Goal: Task Accomplishment & Management: Manage account settings

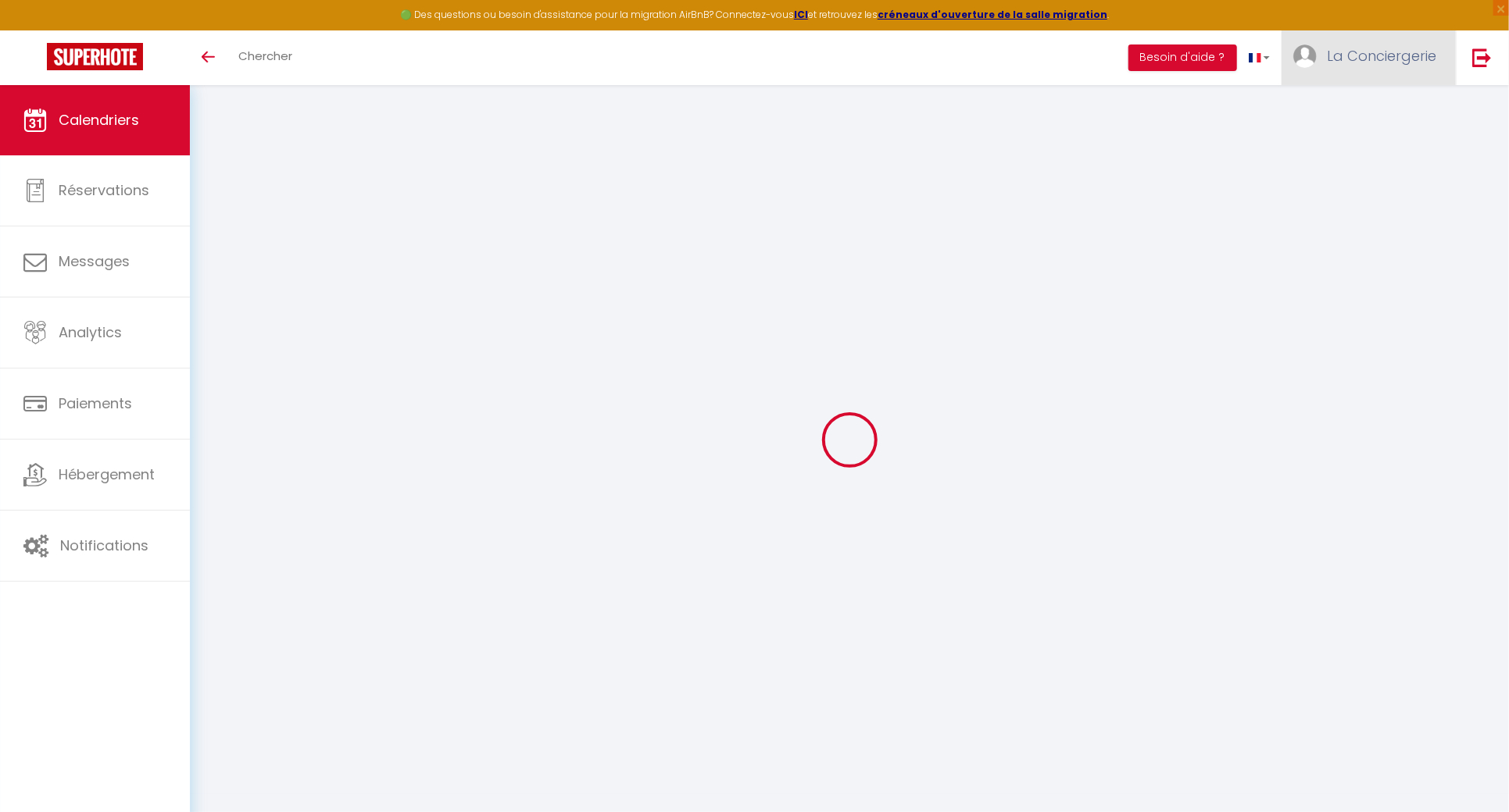
click at [1409, 45] on link "La Conciergerie" at bounding box center [1368, 58] width 174 height 55
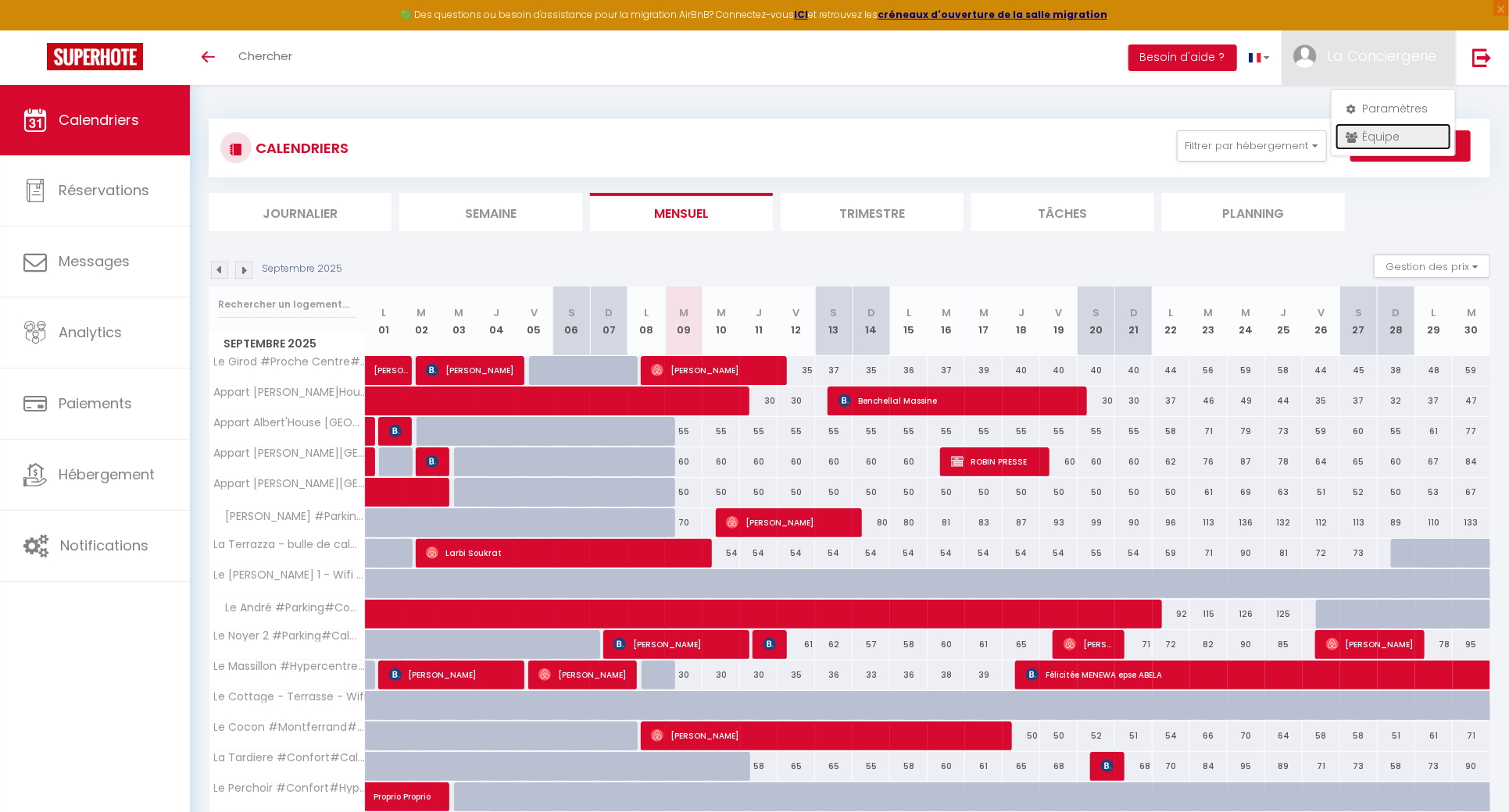
click at [1408, 130] on link "Équipe" at bounding box center [1394, 137] width 116 height 26
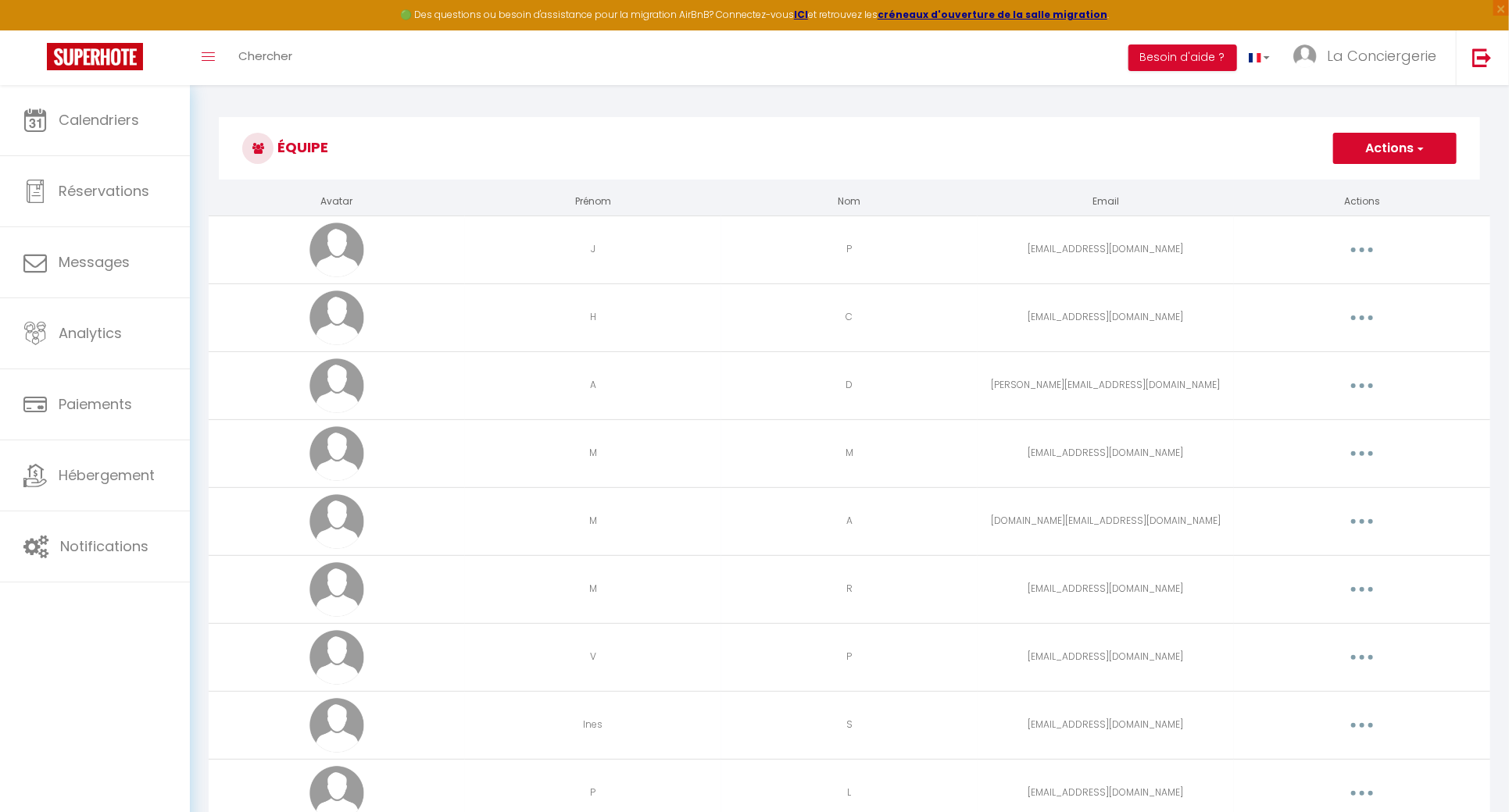
click at [1403, 137] on button "Actions" at bounding box center [1395, 148] width 123 height 31
click at [1383, 176] on link "Ajouter un nouvel utilisateur" at bounding box center [1363, 183] width 185 height 21
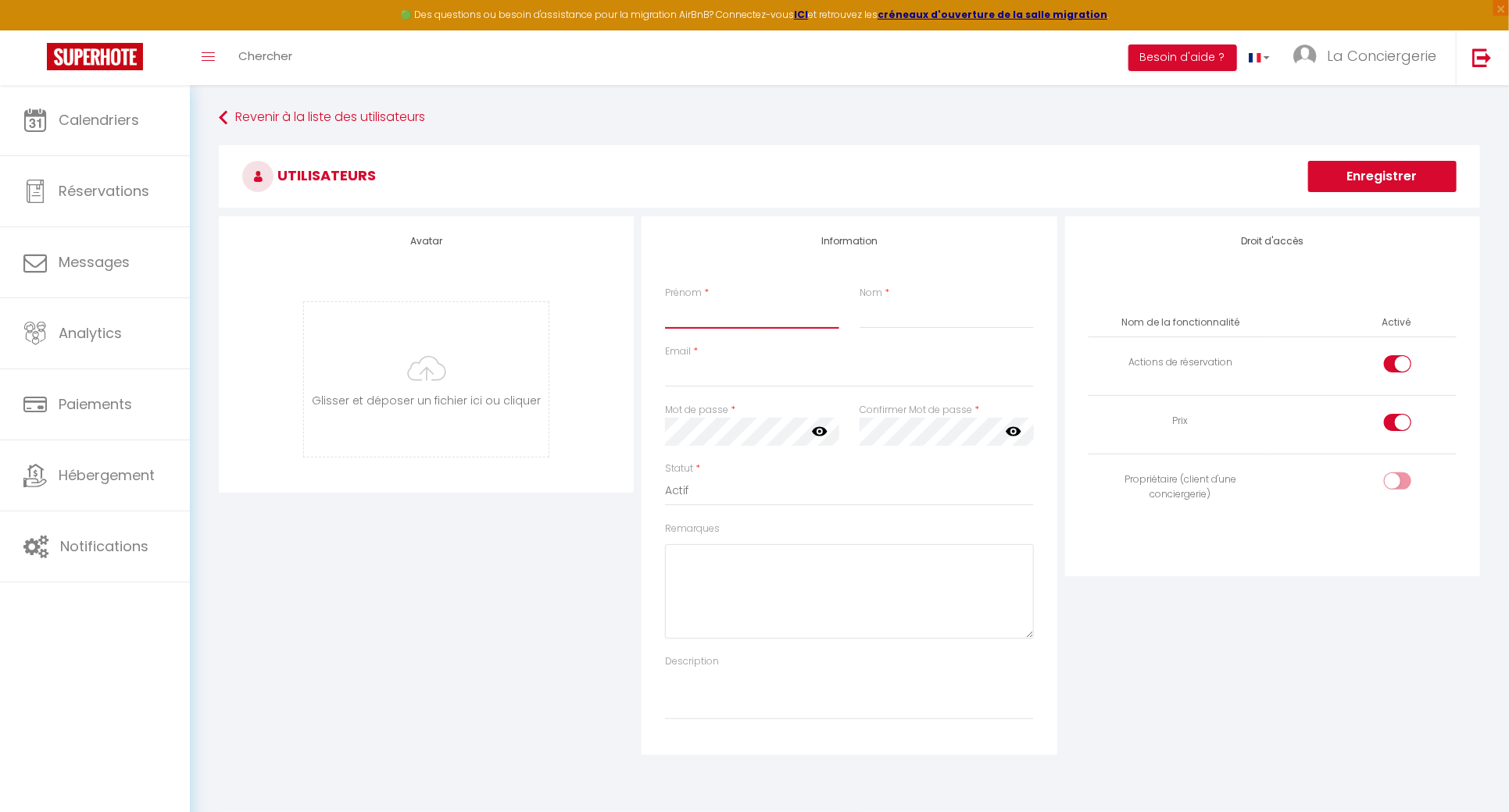
click at [708, 315] on input "Prénom" at bounding box center [751, 315] width 173 height 28
click at [695, 317] on input "Prénom" at bounding box center [751, 315] width 173 height 28
type input "A"
type input "S"
paste input "[EMAIL_ADDRESS][DOMAIN_NAME]"
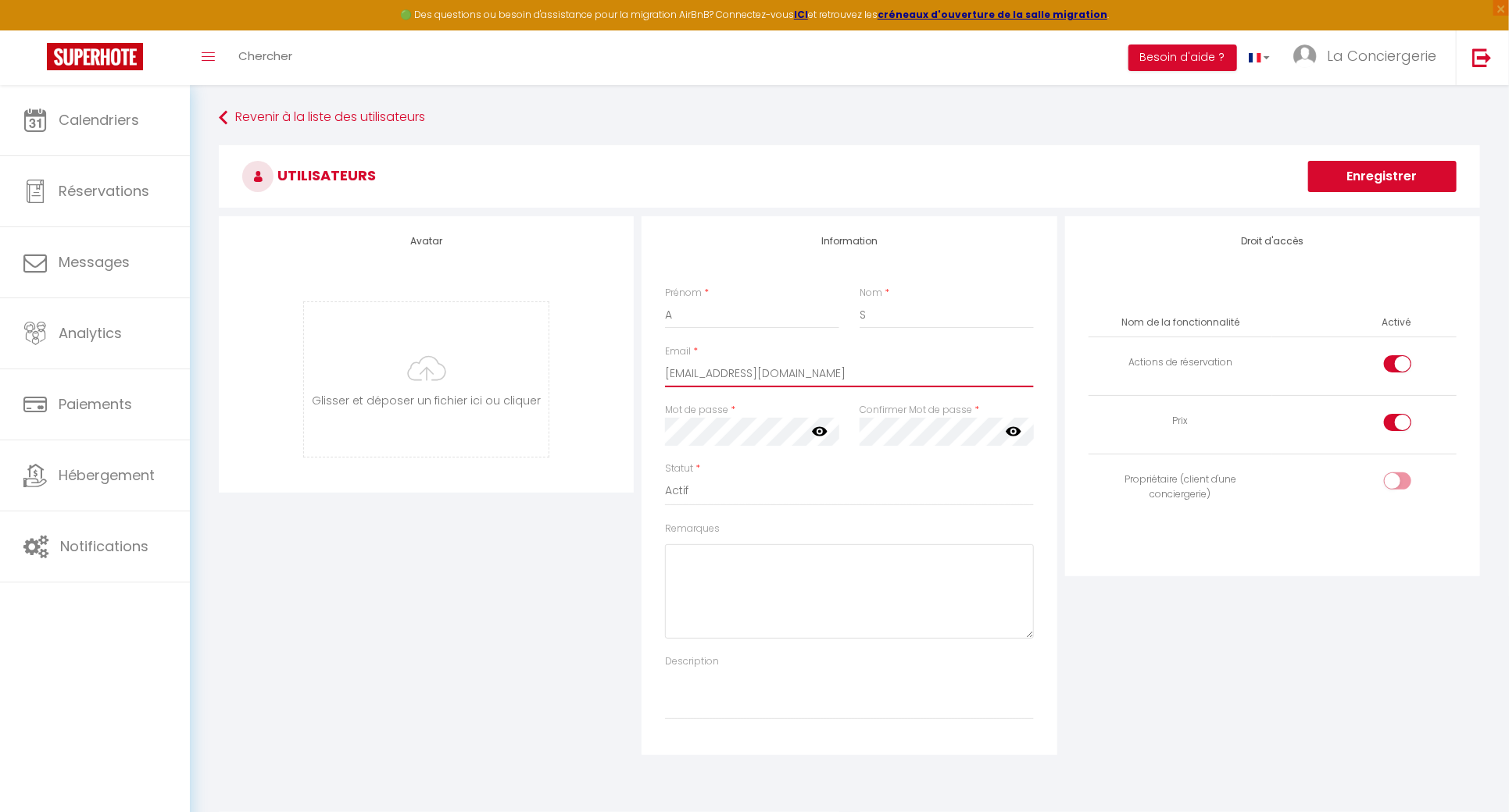
type input "[EMAIL_ADDRESS][DOMAIN_NAME]"
click at [816, 426] on icon at bounding box center [819, 430] width 16 height 16
click at [1013, 423] on icon at bounding box center [1013, 430] width 16 height 16
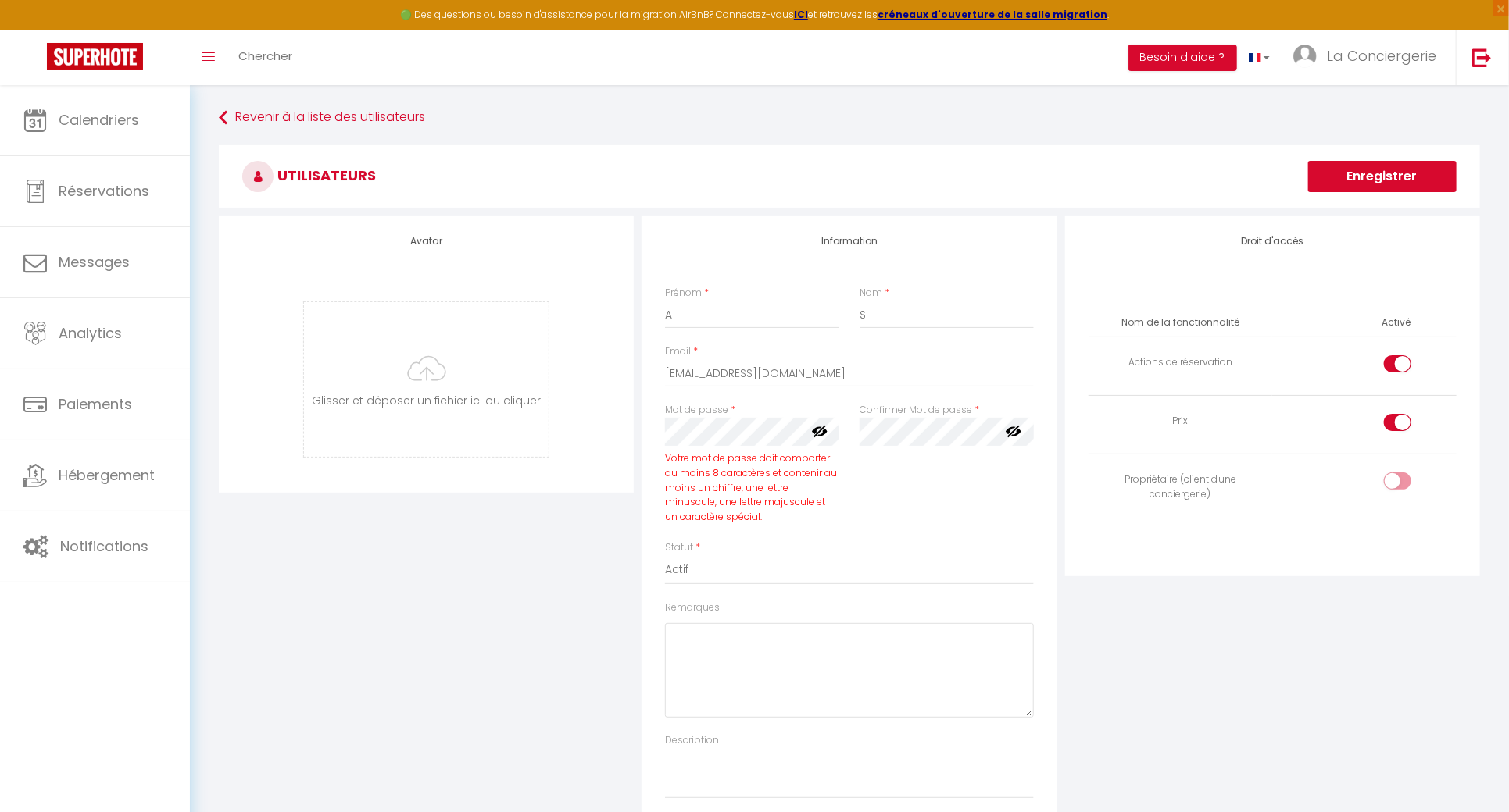
click at [595, 424] on div "Avatar [PERSON_NAME] et déposer un fichier ici ou cliquer Ooops, something wron…" at bounding box center [849, 525] width 1269 height 617
click at [610, 431] on div "Avatar [PERSON_NAME] et déposer un fichier ici ou cliquer Ooops, something wron…" at bounding box center [849, 525] width 1269 height 617
drag, startPoint x: 650, startPoint y: 451, endPoint x: 665, endPoint y: 451, distance: 15.0
click at [650, 452] on div "Information Prénom * A Nom * S Email * [EMAIL_ADDRESS][DOMAIN_NAME] Mot de pass…" at bounding box center [849, 525] width 415 height 617
click at [580, 426] on div "Avatar [PERSON_NAME] et déposer un fichier ici ou cliquer Ooops, something wron…" at bounding box center [849, 525] width 1269 height 617
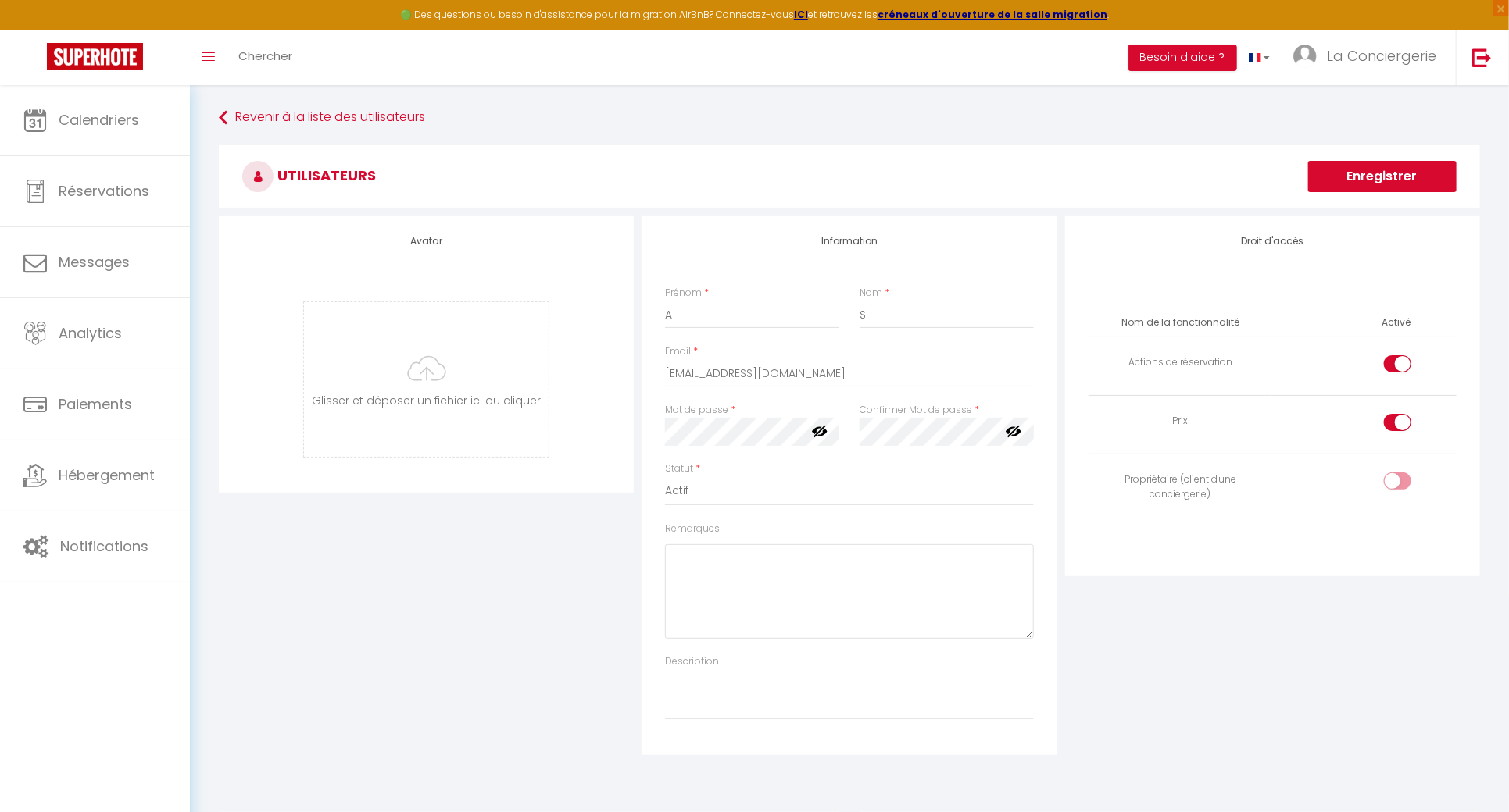
click at [566, 439] on div "Avatar [PERSON_NAME] et déposer un fichier ici ou cliquer Ooops, something wron…" at bounding box center [849, 485] width 1269 height 539
click at [783, 447] on div "Mot de passe * Votre mot de passe doit comporter au moins 8 caractères et conte…" at bounding box center [849, 432] width 388 height 59
click at [1226, 688] on div "Droit d'accès Nom de la fonctionnalité Activé Actions de réservation Prix Propr…" at bounding box center [1272, 485] width 422 height 539
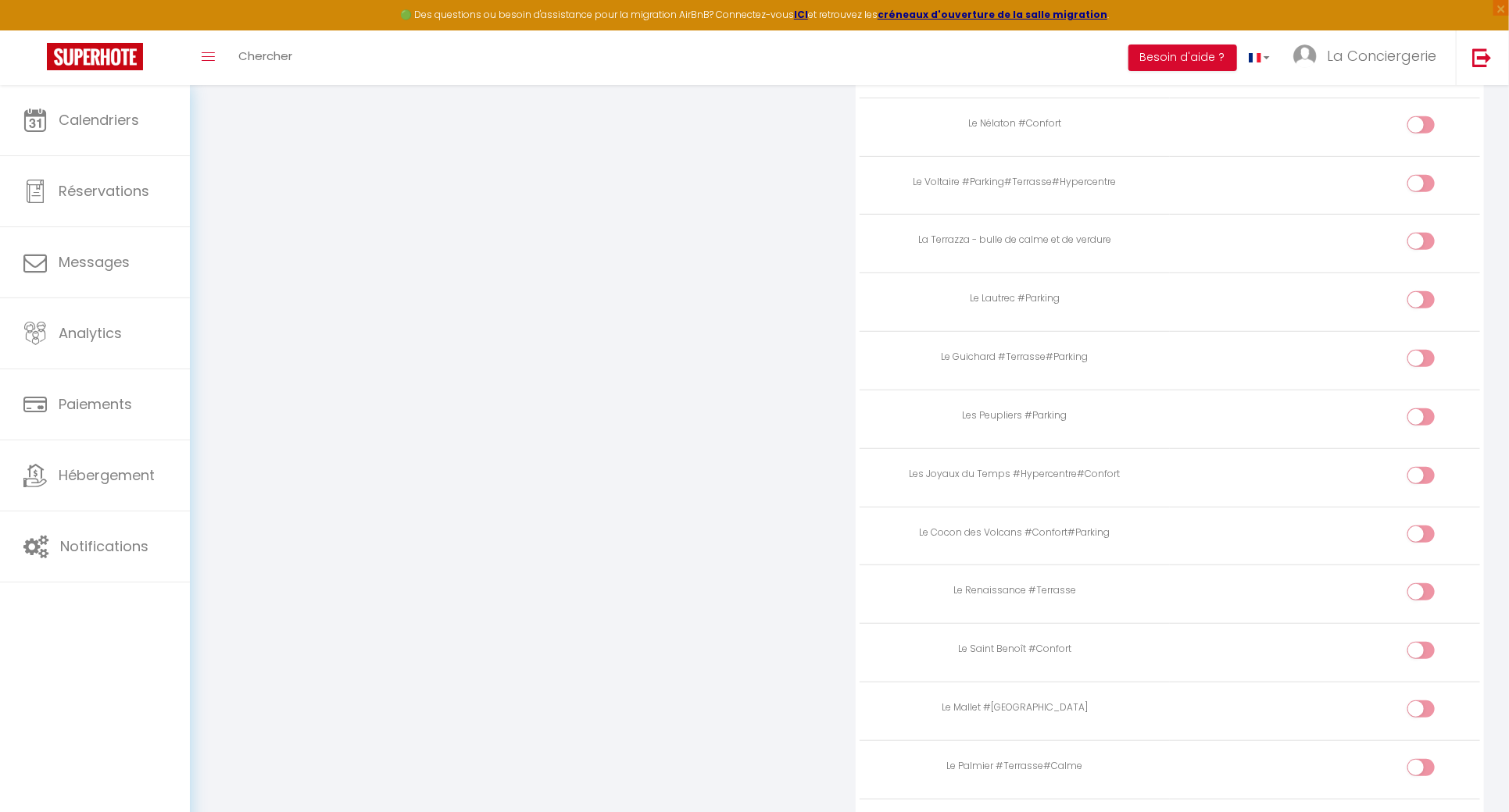
click at [1433, 408] on input "checkbox" at bounding box center [1434, 420] width 27 height 23
checkbox input "true"
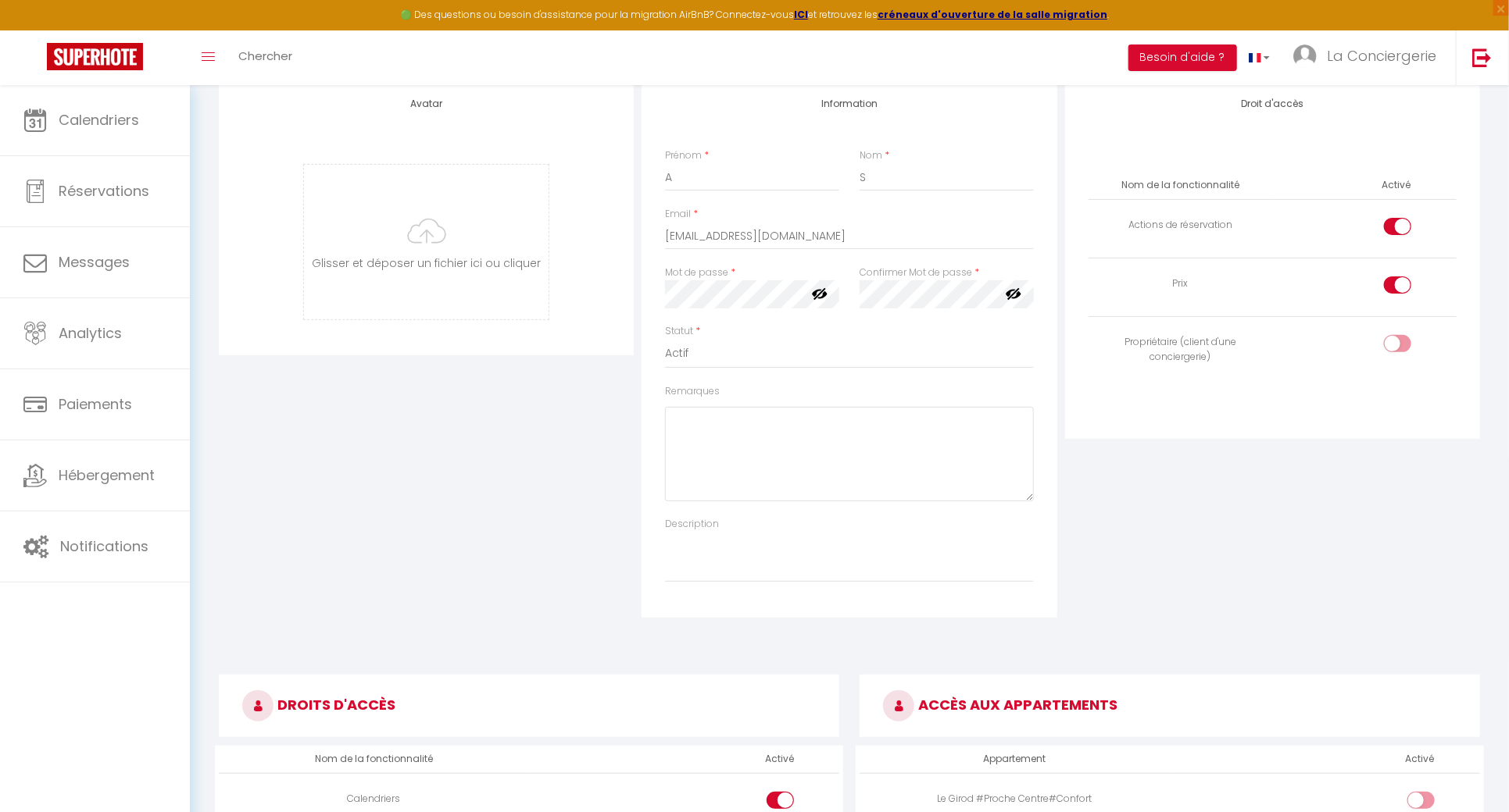
scroll to position [88, 0]
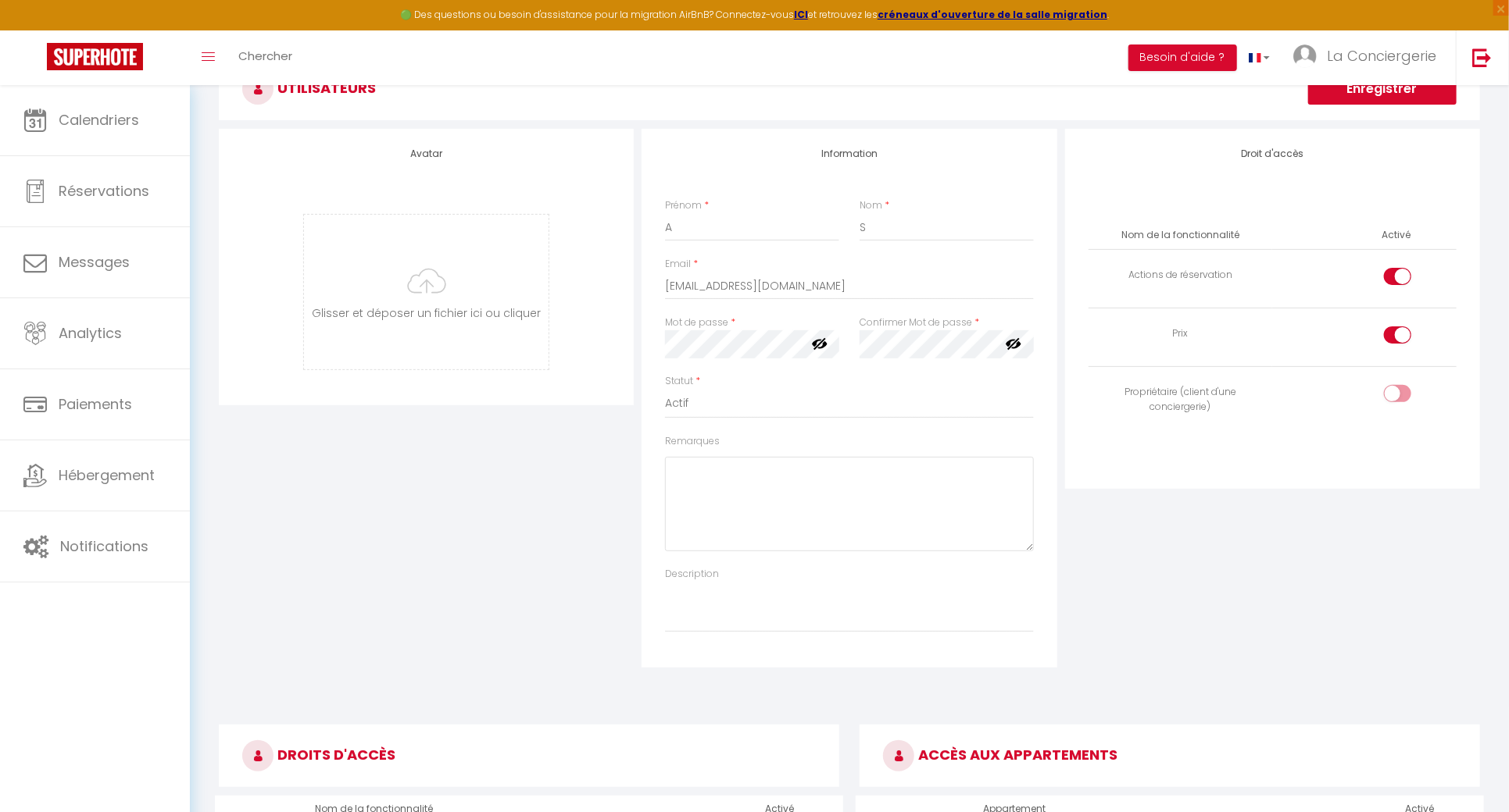
click at [1389, 339] on div at bounding box center [1397, 334] width 27 height 17
click at [1397, 339] on input "checkbox" at bounding box center [1410, 338] width 27 height 23
checkbox input "false"
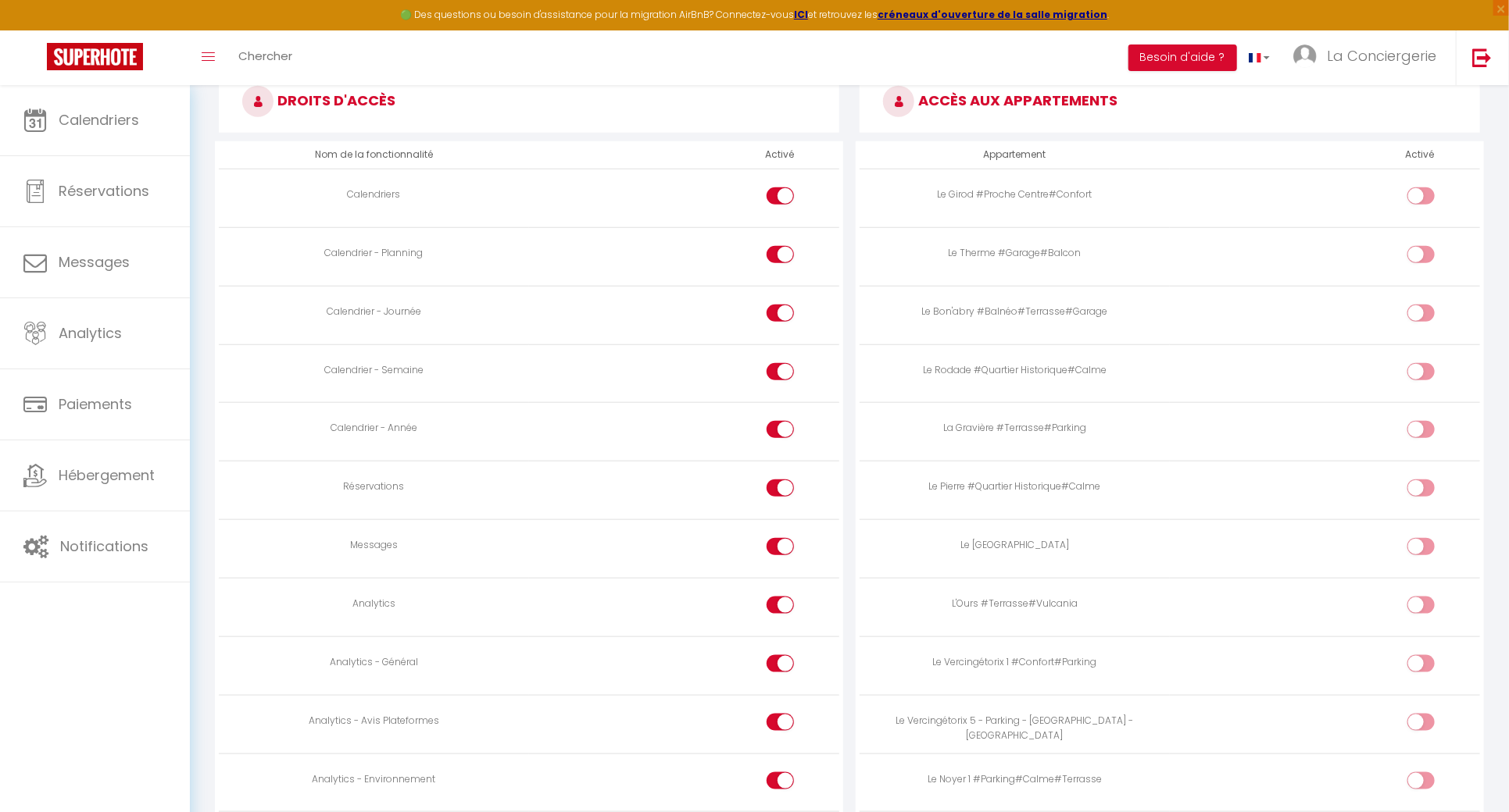
scroll to position [920, 0]
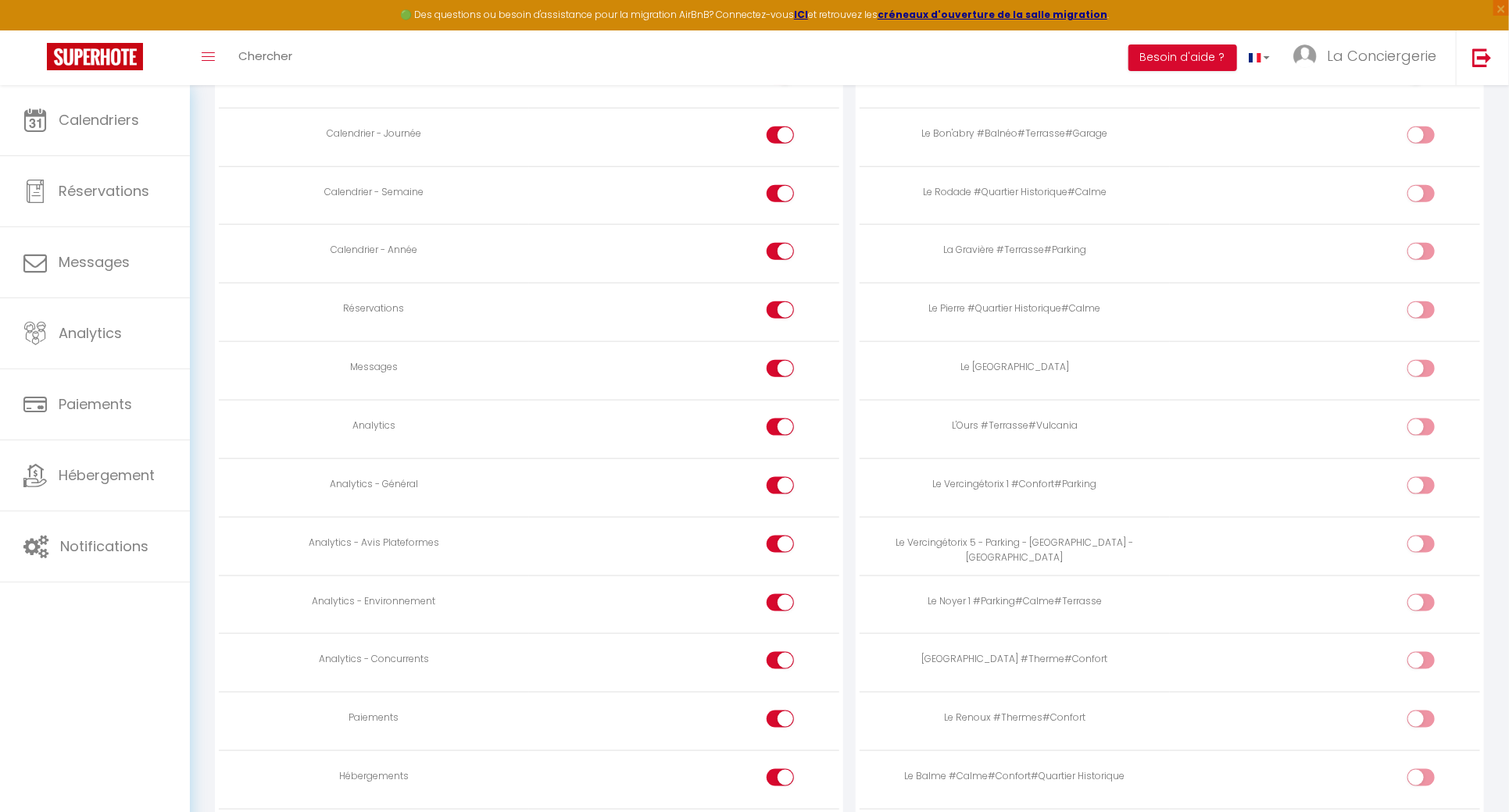
click at [788, 364] on input "checkbox" at bounding box center [793, 372] width 27 height 23
checkbox input "false"
click at [773, 421] on div at bounding box center [780, 427] width 27 height 17
click at [780, 421] on input "checkbox" at bounding box center [793, 430] width 27 height 23
checkbox input "false"
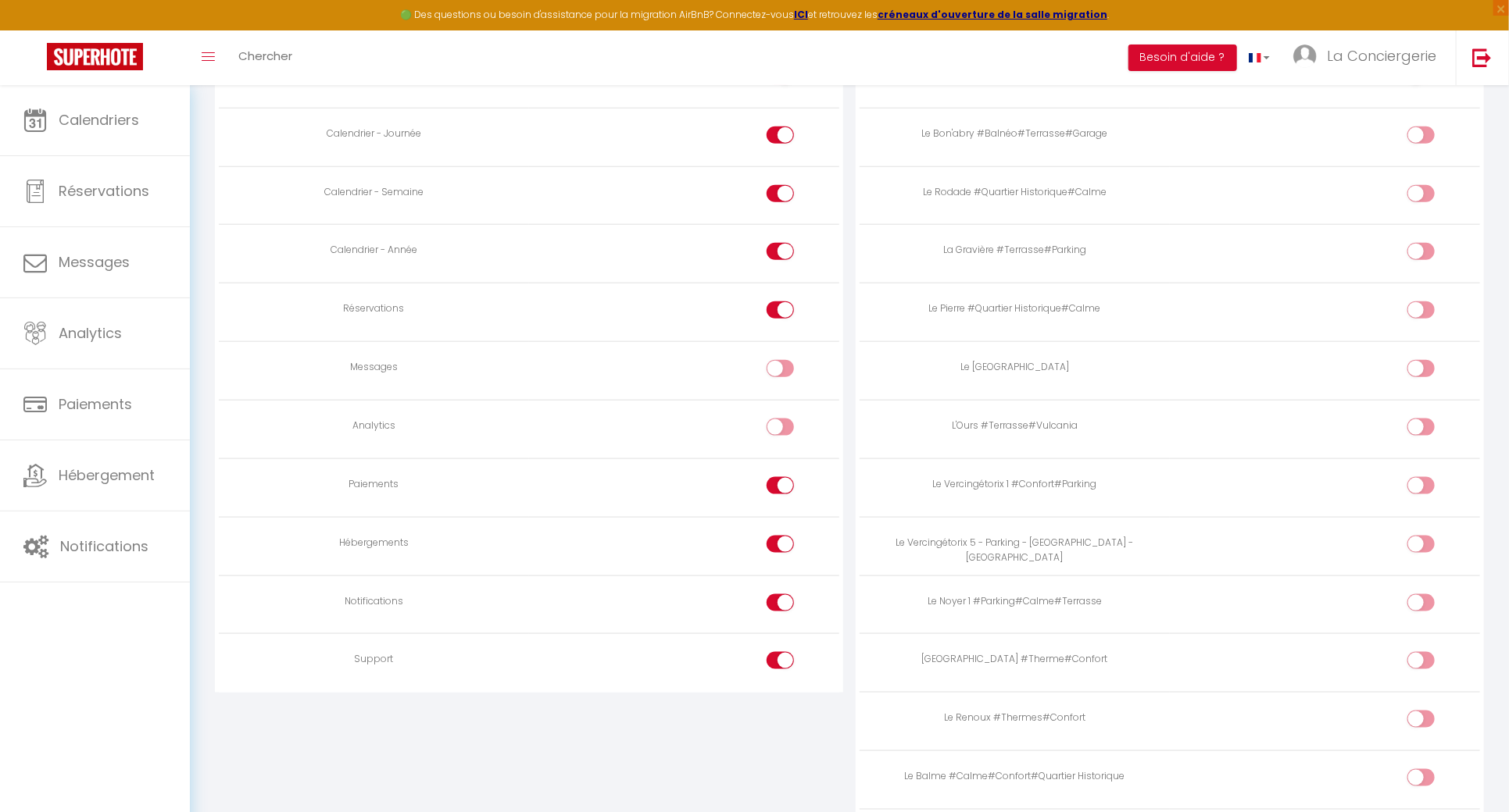
click at [771, 481] on div at bounding box center [780, 486] width 27 height 17
click at [780, 481] on input "checkbox" at bounding box center [793, 489] width 27 height 23
checkbox input "false"
click at [774, 664] on div at bounding box center [780, 661] width 27 height 17
click at [780, 664] on input "checkbox" at bounding box center [793, 664] width 27 height 23
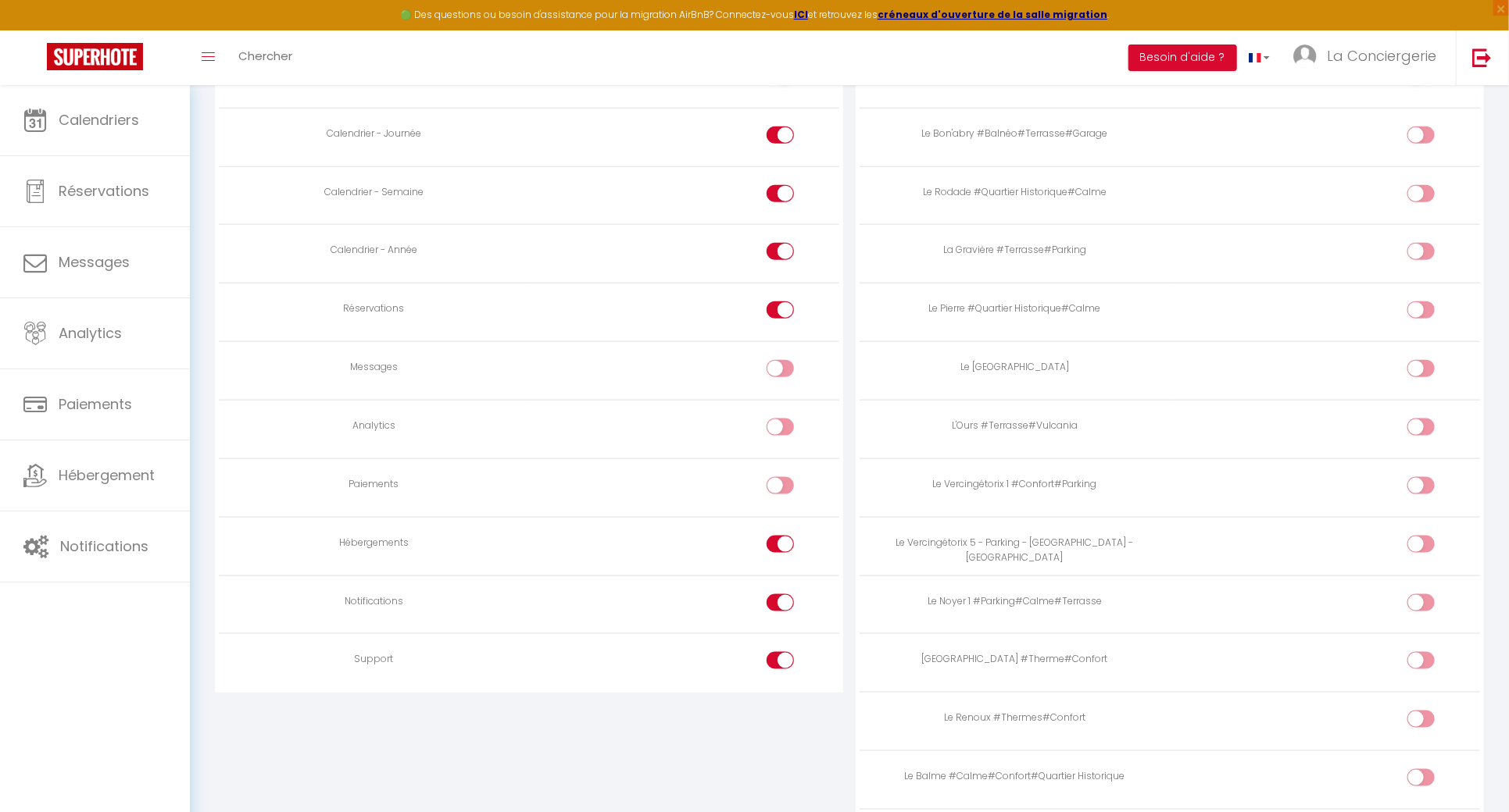
checkbox input "false"
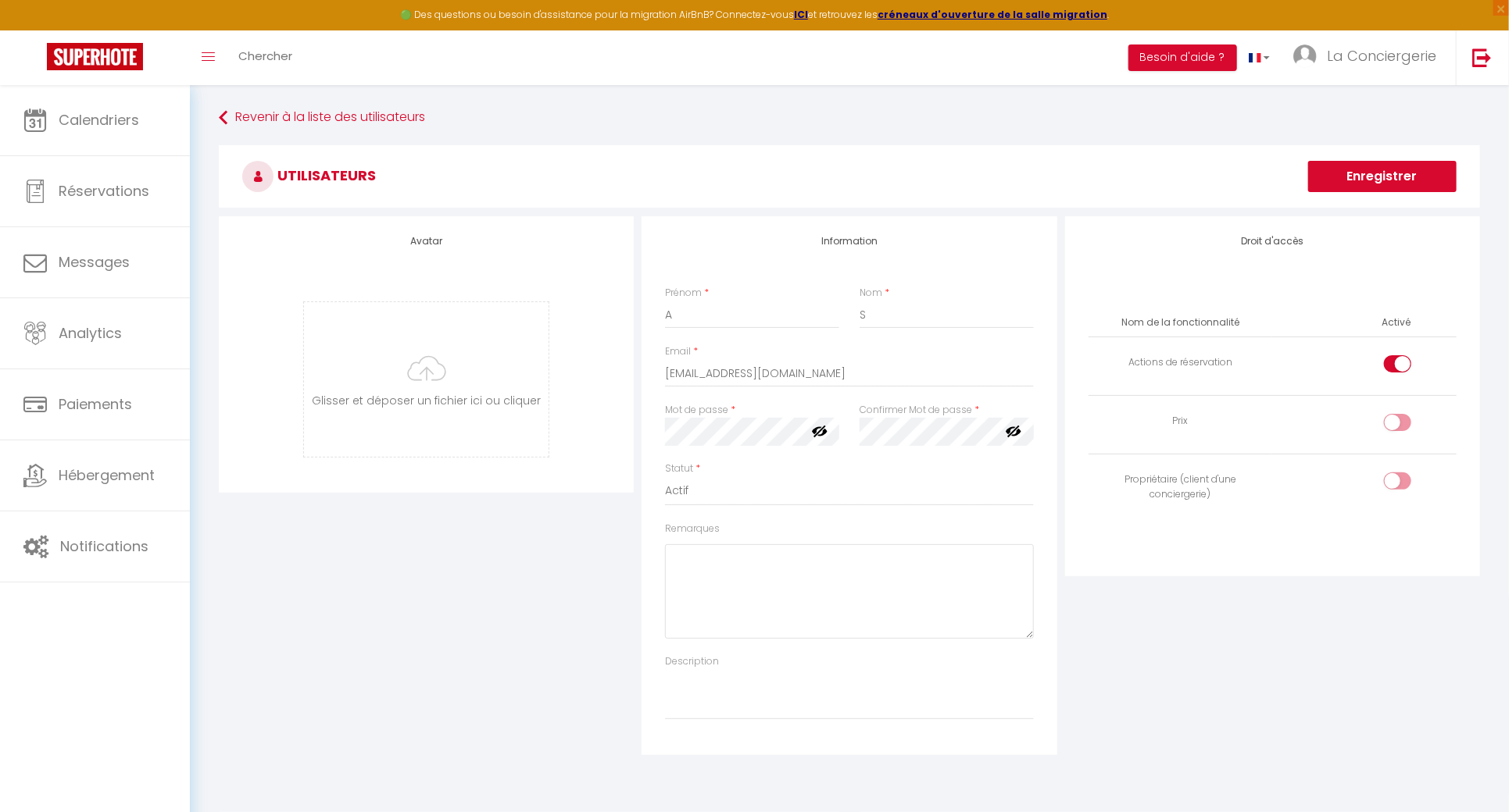
click at [1398, 187] on button "Enregistrer" at bounding box center [1382, 176] width 148 height 31
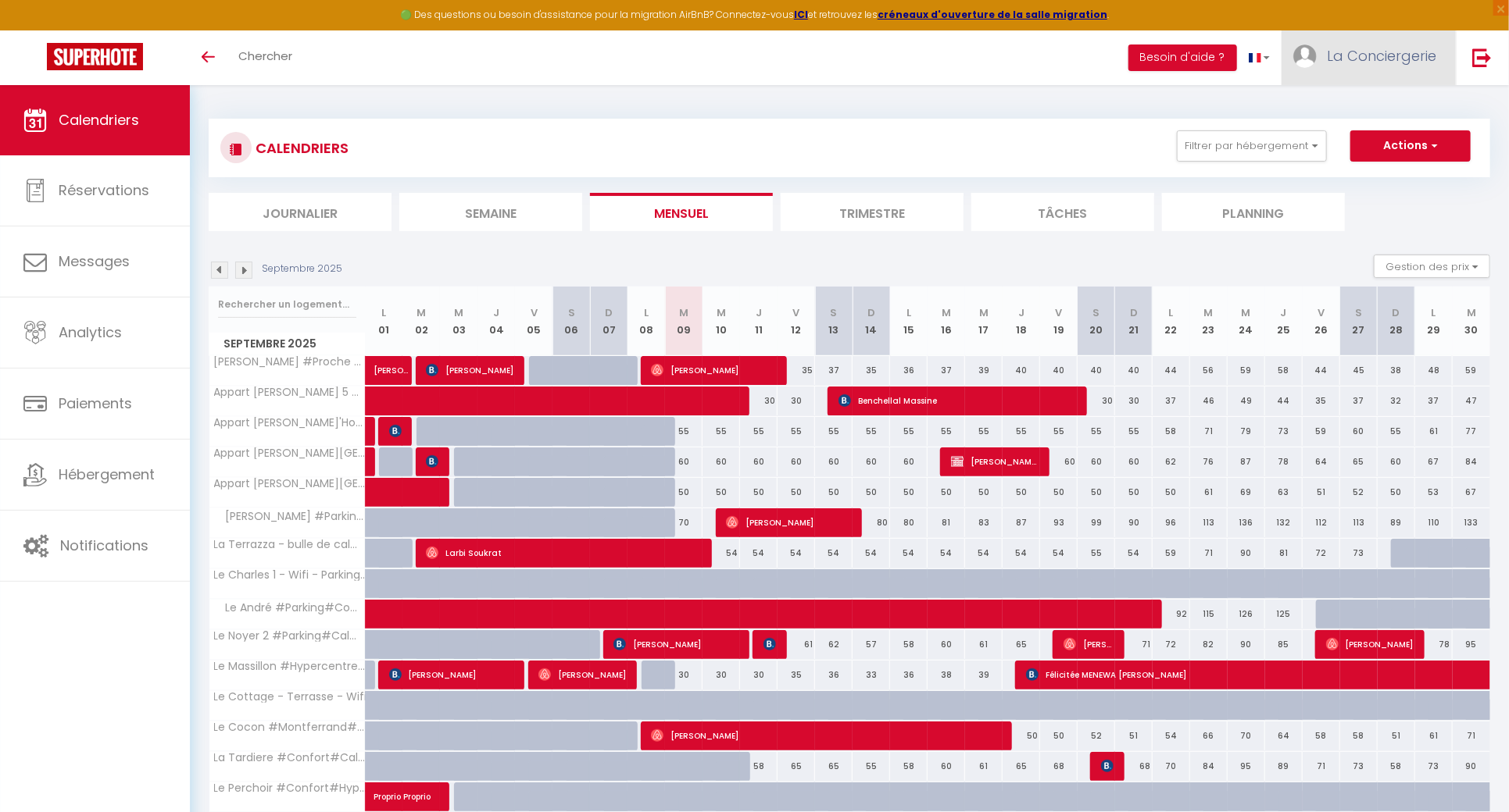
click at [1374, 57] on span "La Conciergerie" at bounding box center [1381, 56] width 109 height 20
click at [1379, 103] on link "Paramètres" at bounding box center [1394, 108] width 116 height 26
select select "fr"
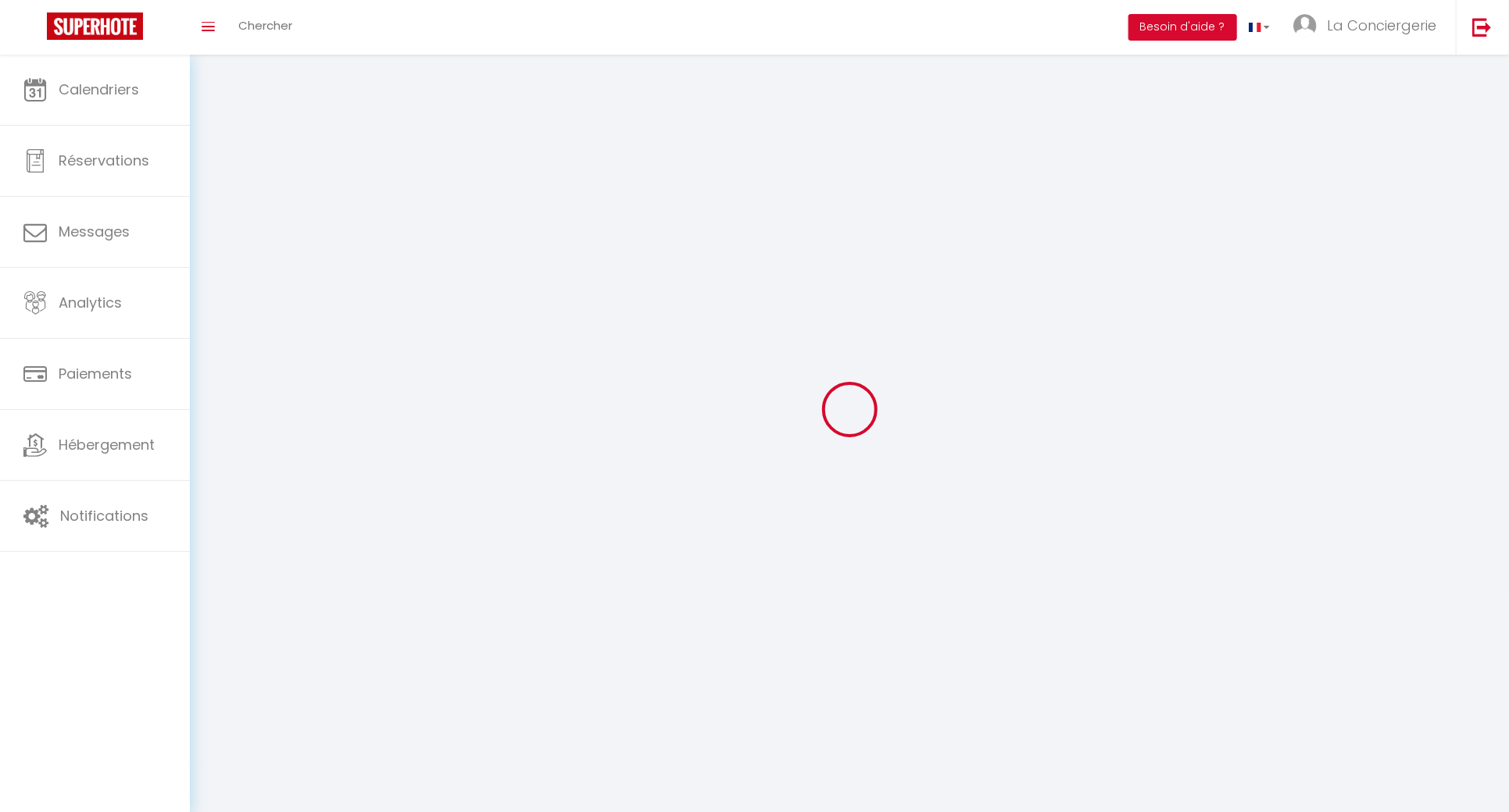
type input "La Conciergerie"
type input "d'Inès"
type input "0744890997"
type input "50 Rue Poncillon"
type input "63000"
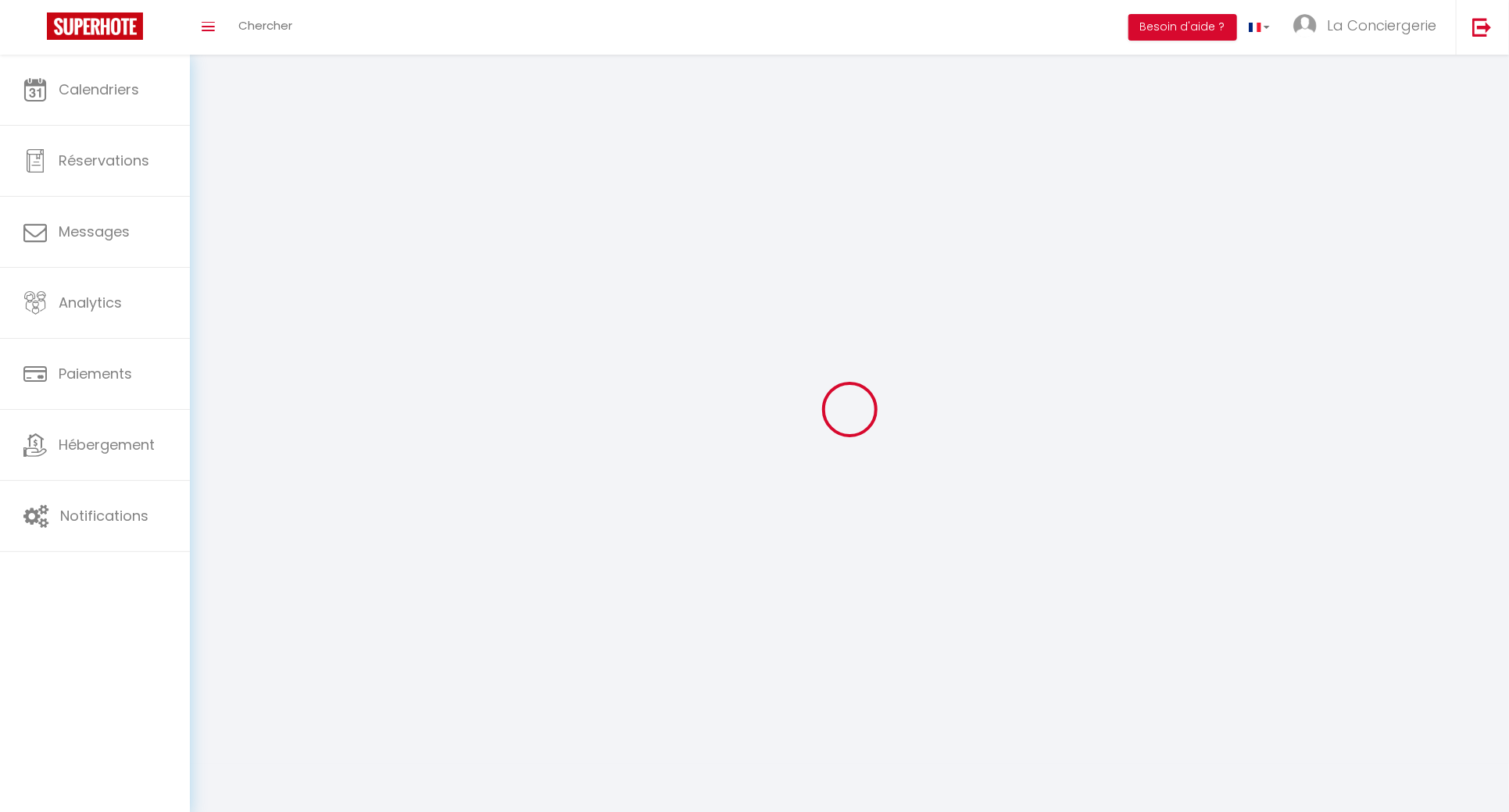
type input "CLERMONT FERRAND"
type input "IZFOIqDG1ScFmALziykkKbZXO"
type input "vKlaMZoIDDHAEIFQYiCZYhyDY"
type input "https://app.superhote.com/#/get-available-rentals/vKlaMZoIDDHAEIFQYiCZYhyDY"
select select "28"
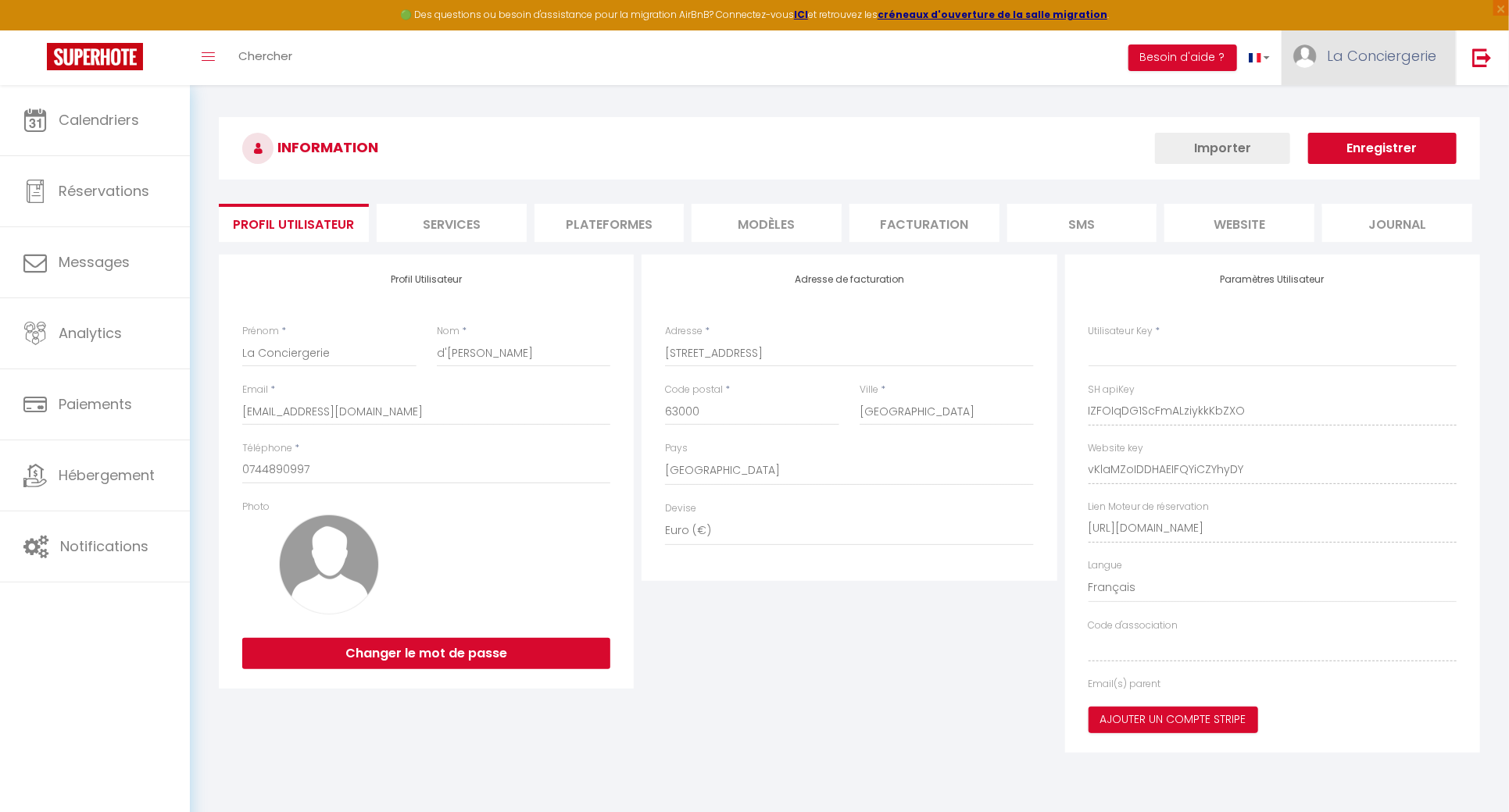
click at [1374, 47] on span "La Conciergerie" at bounding box center [1381, 56] width 109 height 20
type input "IZFOIqDG1ScFmALziykkKbZXO"
type input "vKlaMZoIDDHAEIFQYiCZYhyDY"
type input "https://app.superhote.com/#/get-available-rentals/vKlaMZoIDDHAEIFQYiCZYhyDY"
select select "fr"
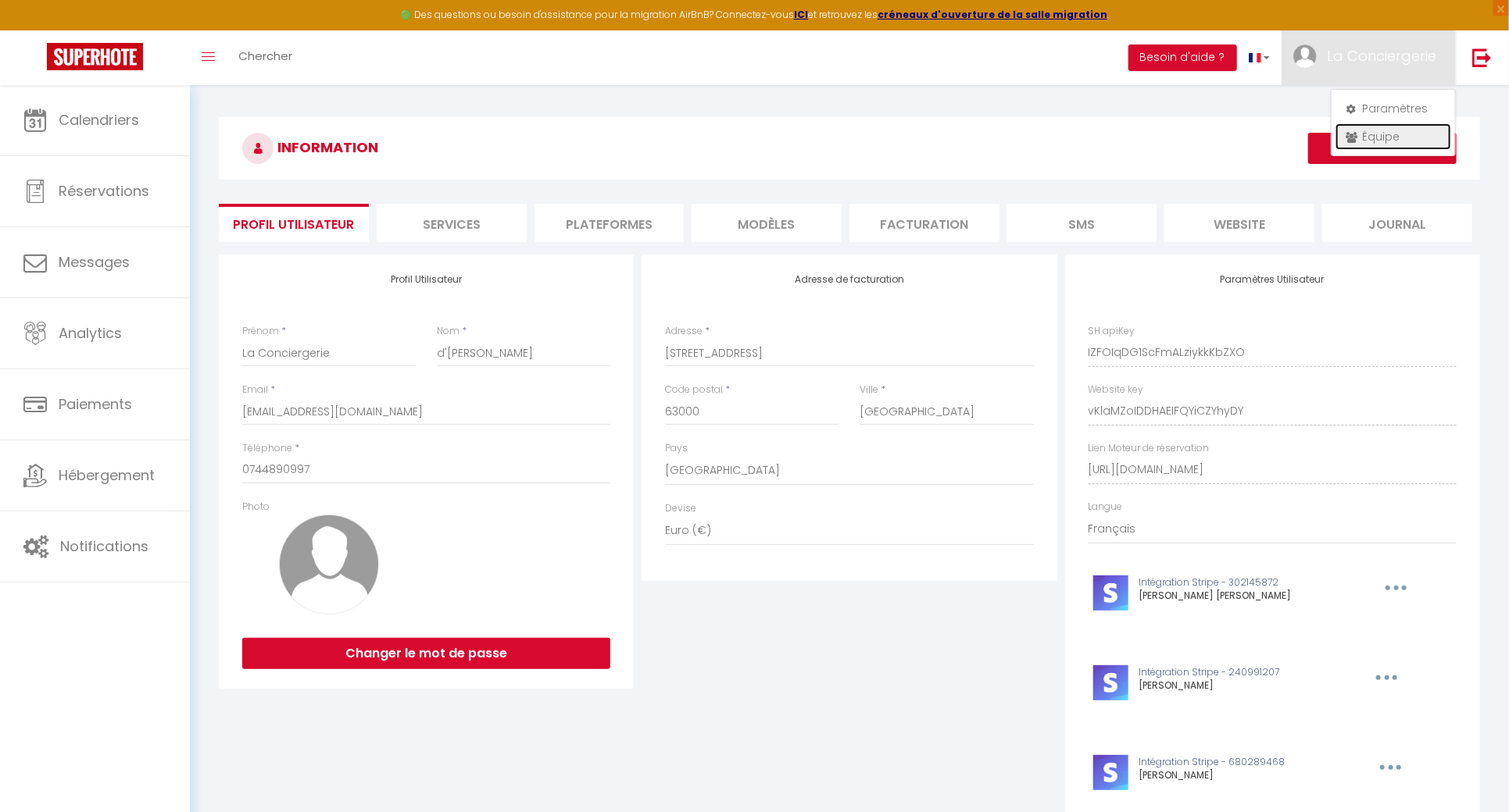
click at [1376, 143] on link "Équipe" at bounding box center [1394, 137] width 116 height 26
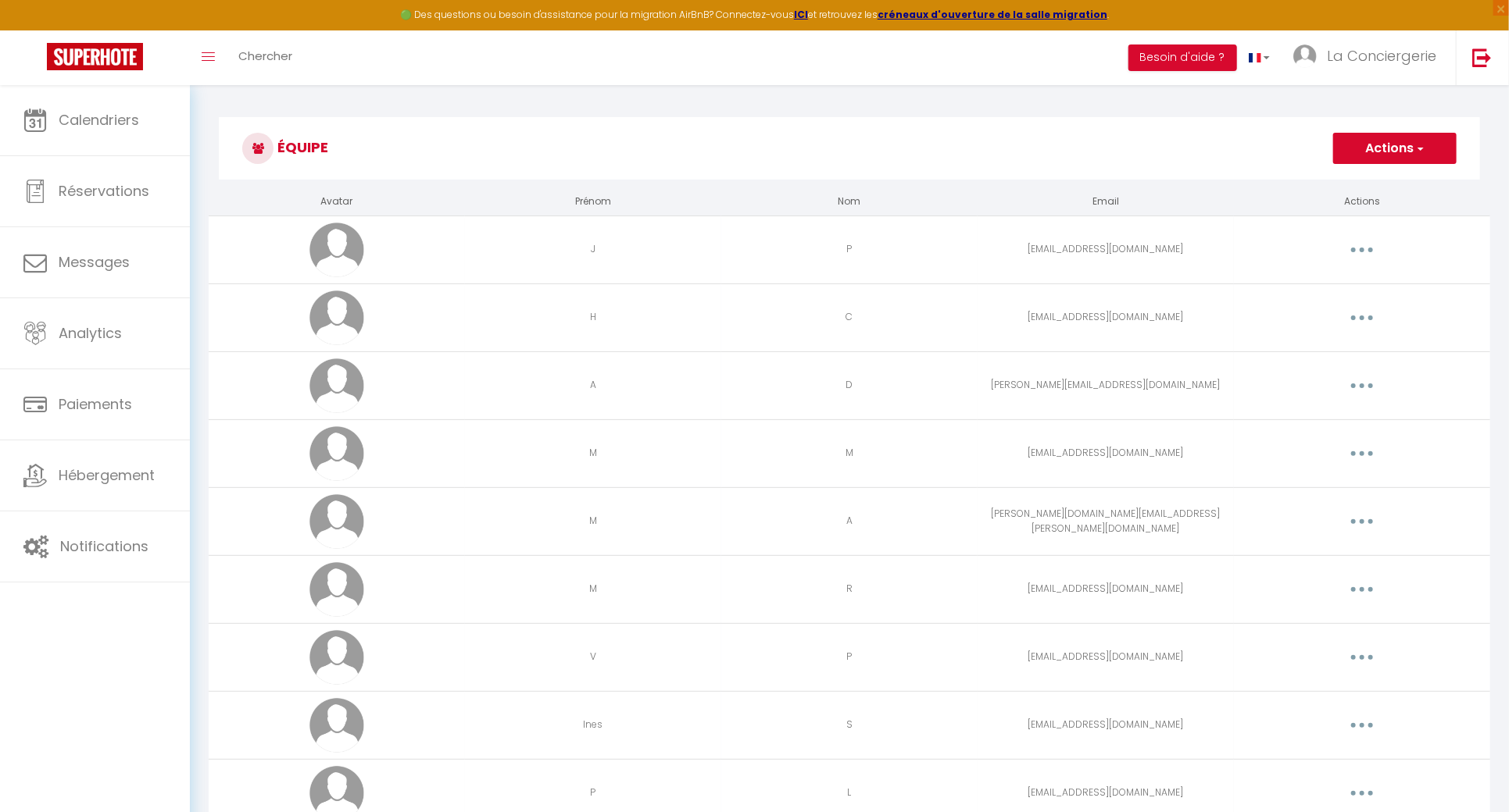
click at [1348, 584] on button "button" at bounding box center [1362, 589] width 44 height 25
click at [1323, 621] on link "Editer" at bounding box center [1322, 626] width 116 height 26
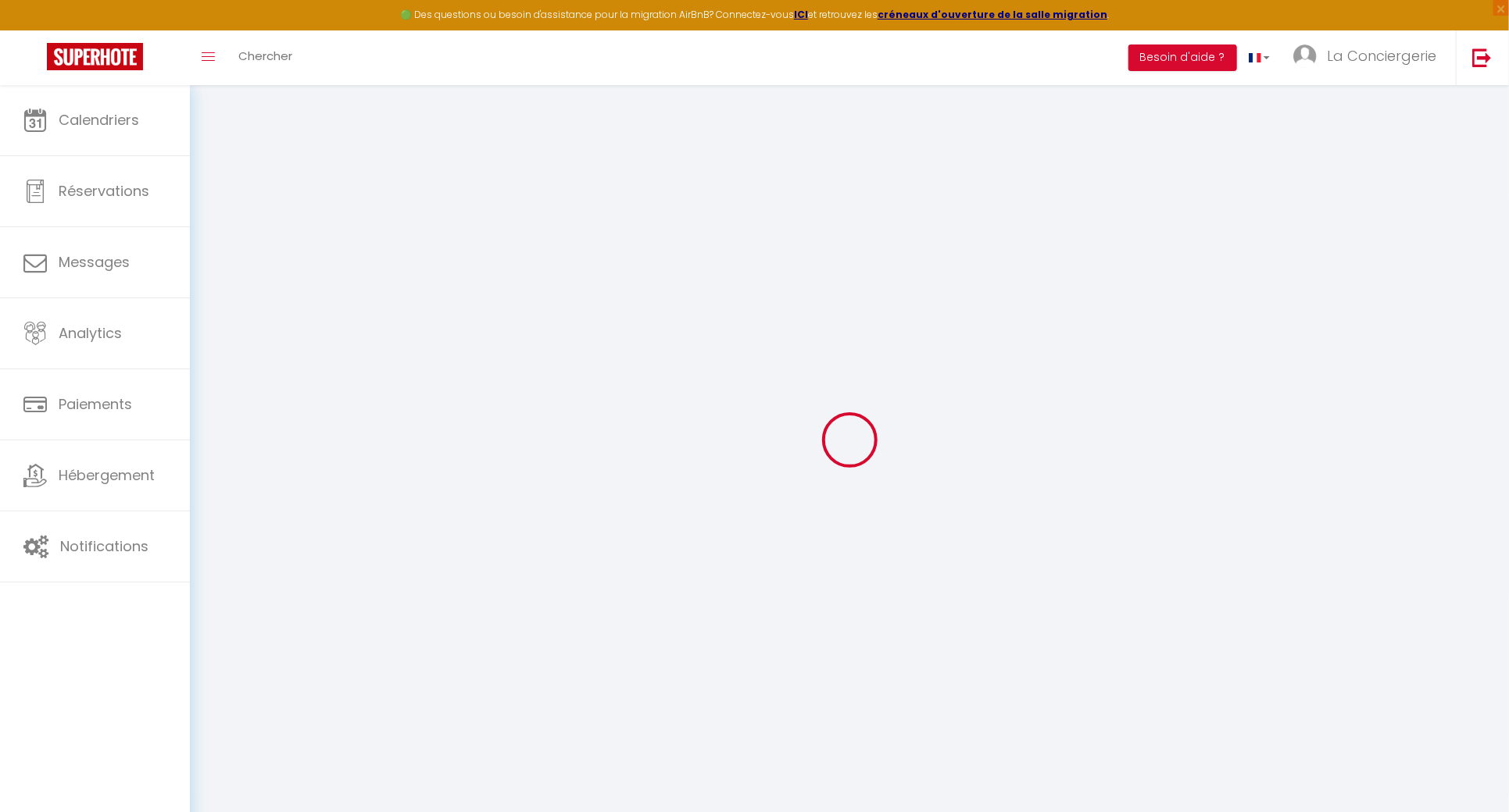
type input "M"
type input "R"
type input "[EMAIL_ADDRESS][DOMAIN_NAME]"
type textarea "https://app.superhote.com/#/connect/6SU1Mccwpk"
checkbox input "true"
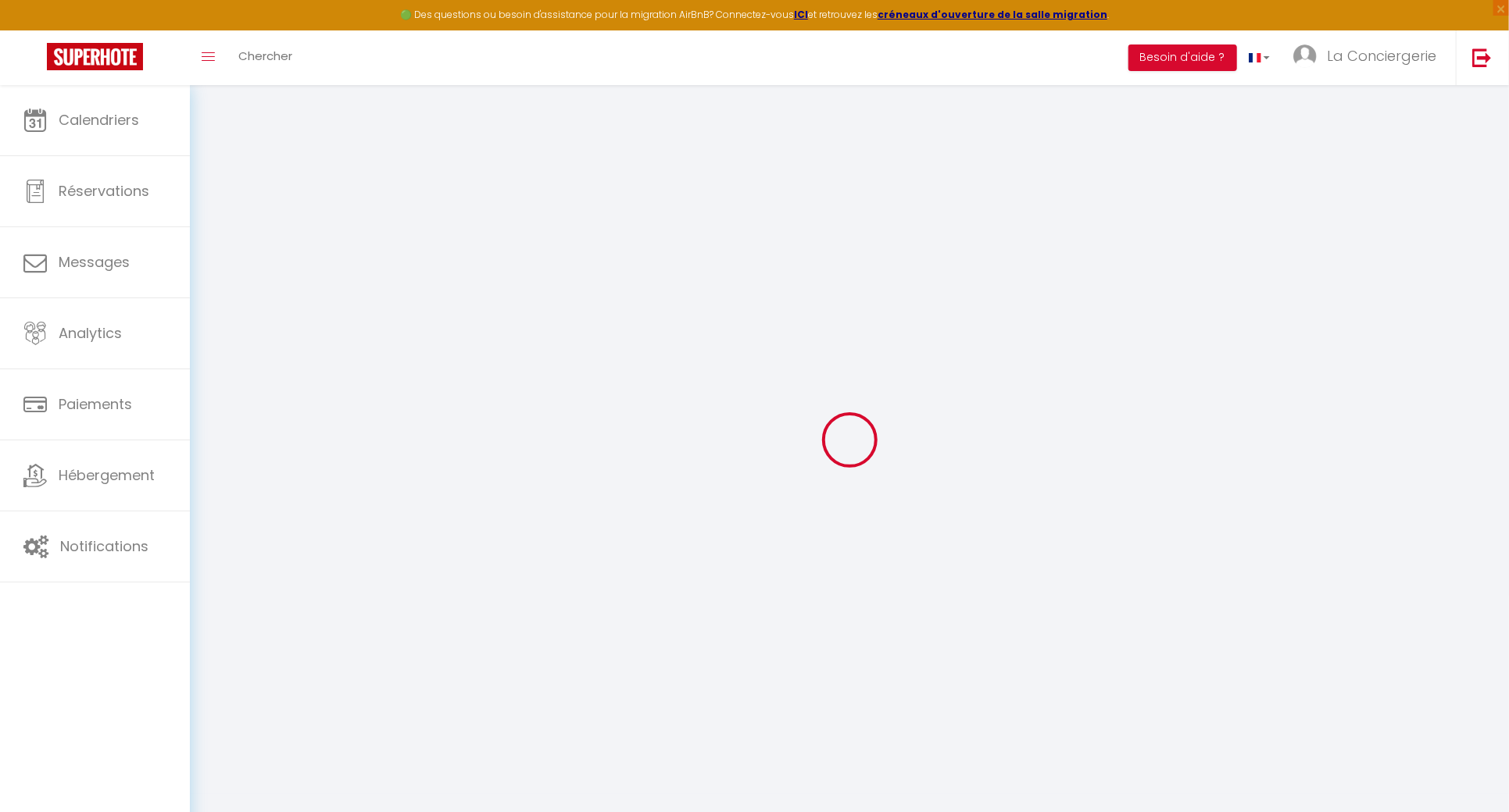
checkbox input "false"
checkbox input "true"
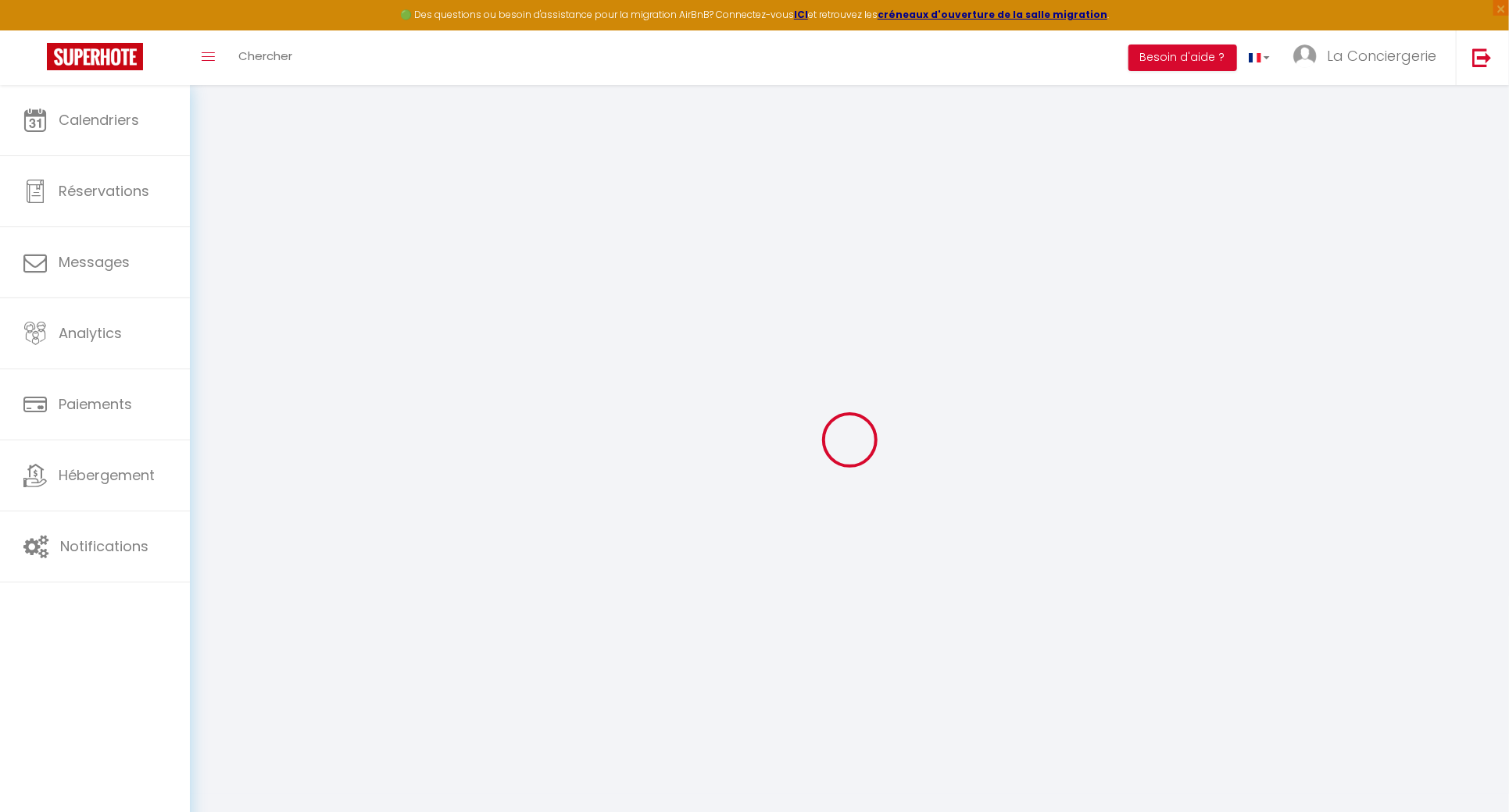
checkbox input "true"
checkbox input "false"
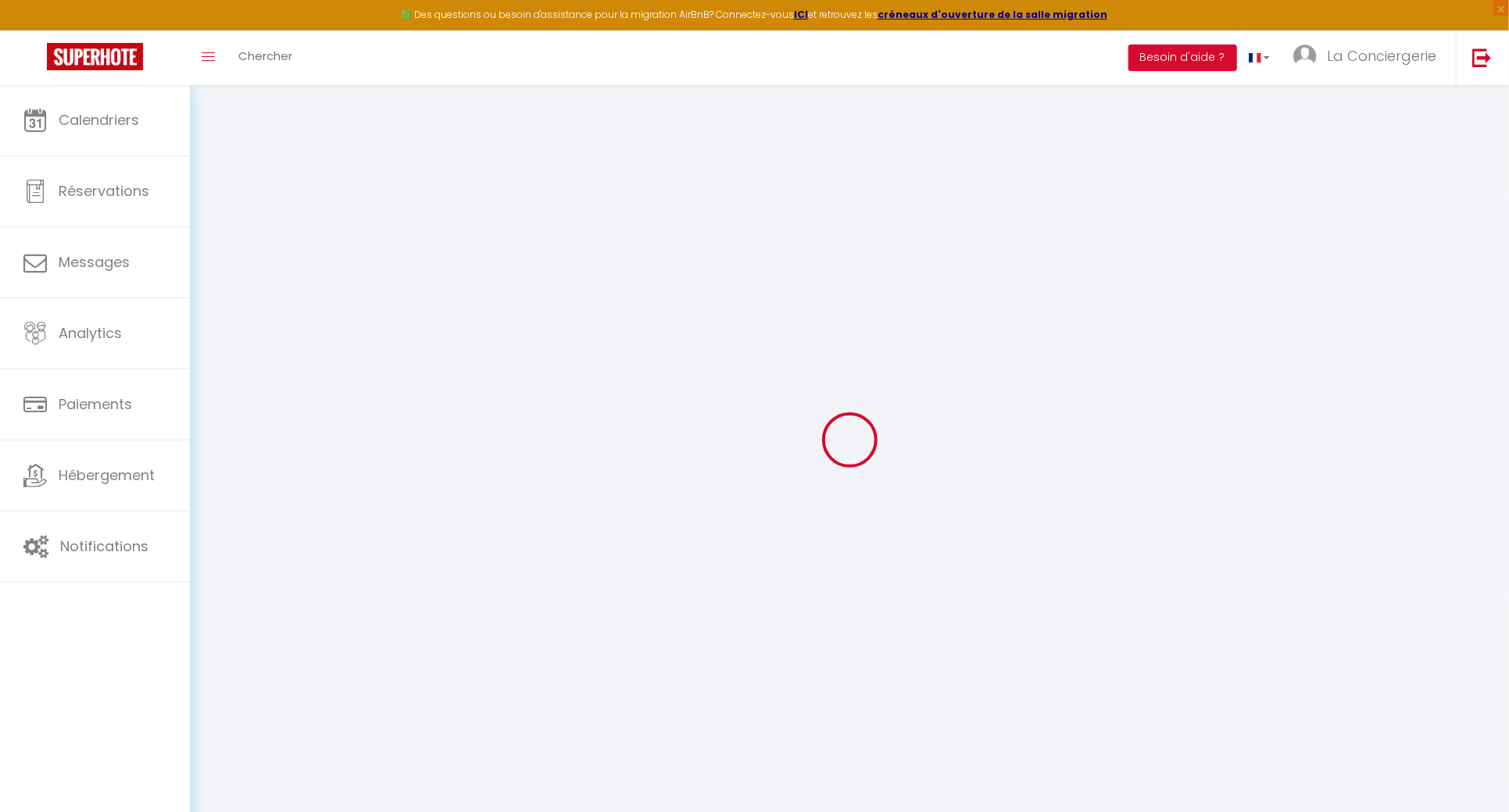
checkbox input "false"
checkbox input "true"
checkbox input "false"
select select
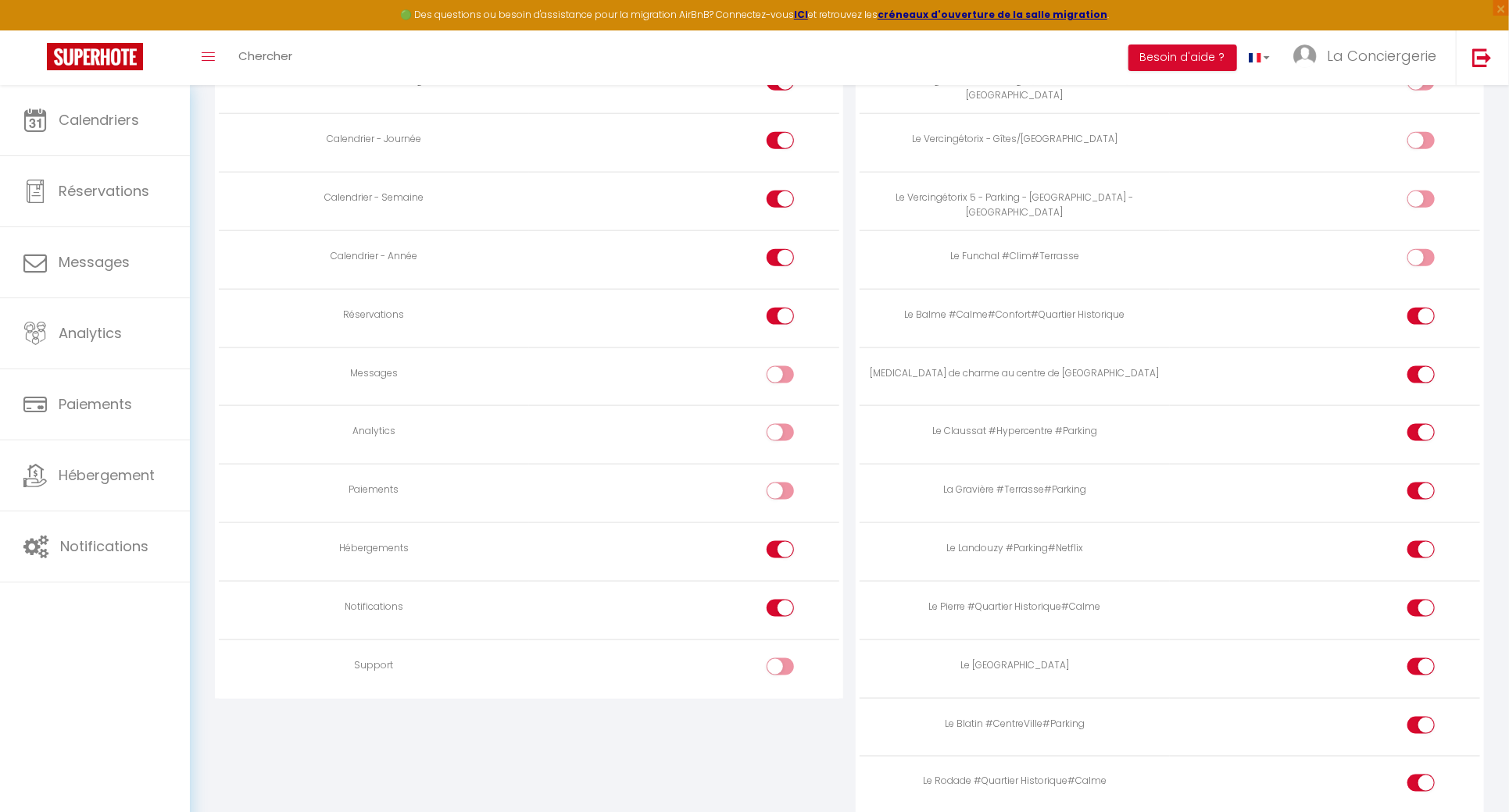
scroll to position [937, 0]
